Goal: Unclear

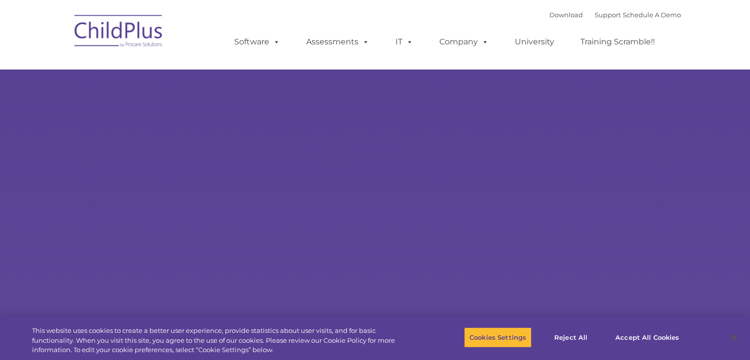
select select "MEDIUM"
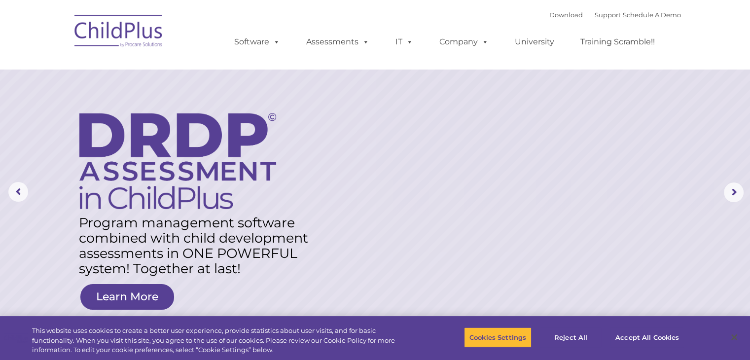
drag, startPoint x: 709, startPoint y: 109, endPoint x: 606, endPoint y: 79, distance: 107.4
click at [708, 109] on rs-layer at bounding box center [375, 192] width 750 height 385
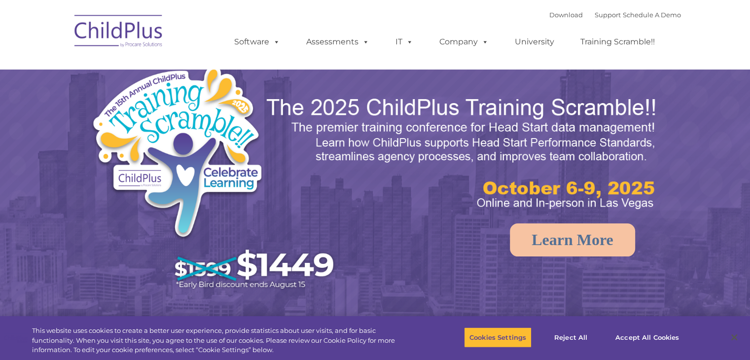
select select "MEDIUM"
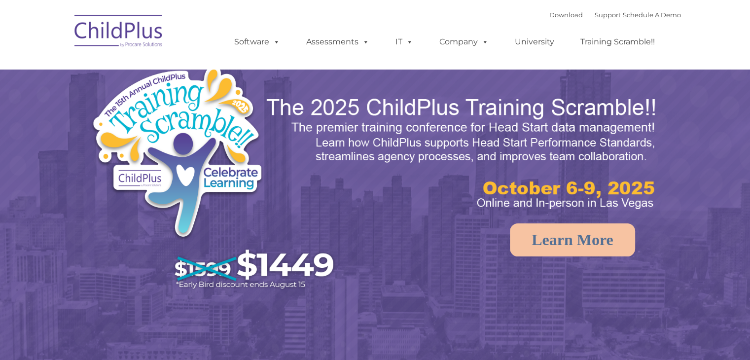
select select "MEDIUM"
